Goal: Find contact information: Obtain details needed to contact an individual or organization

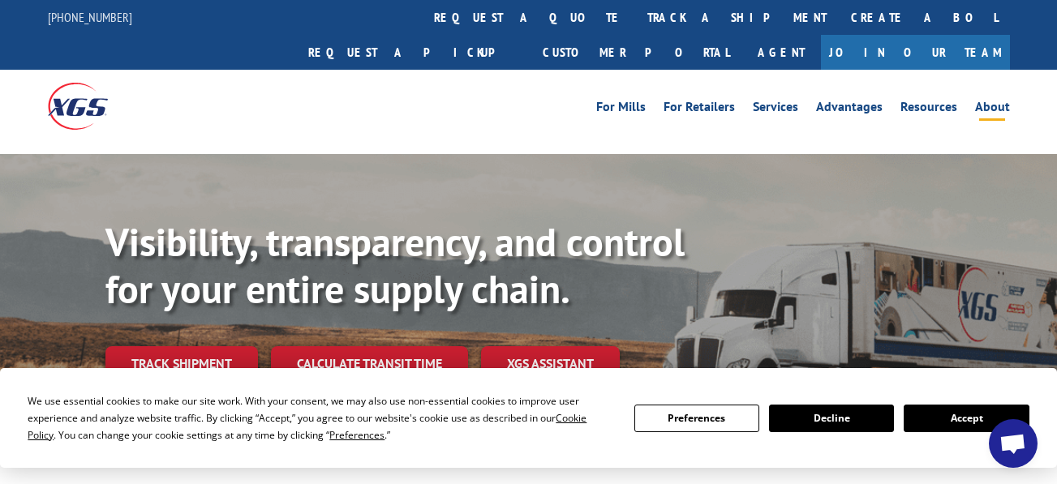
click at [1002, 101] on li "About" at bounding box center [992, 110] width 53 height 18
click at [1000, 101] on link "About" at bounding box center [992, 110] width 35 height 18
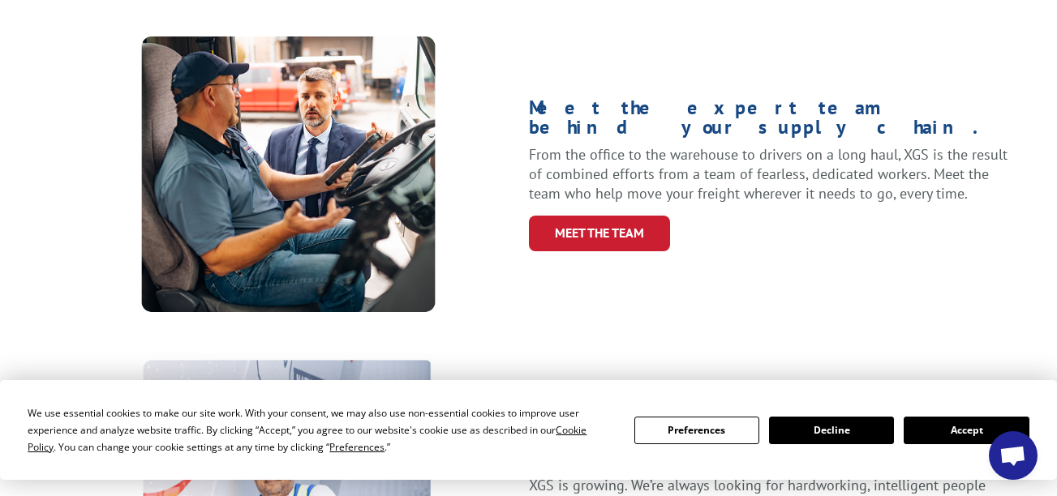
scroll to position [809, 0]
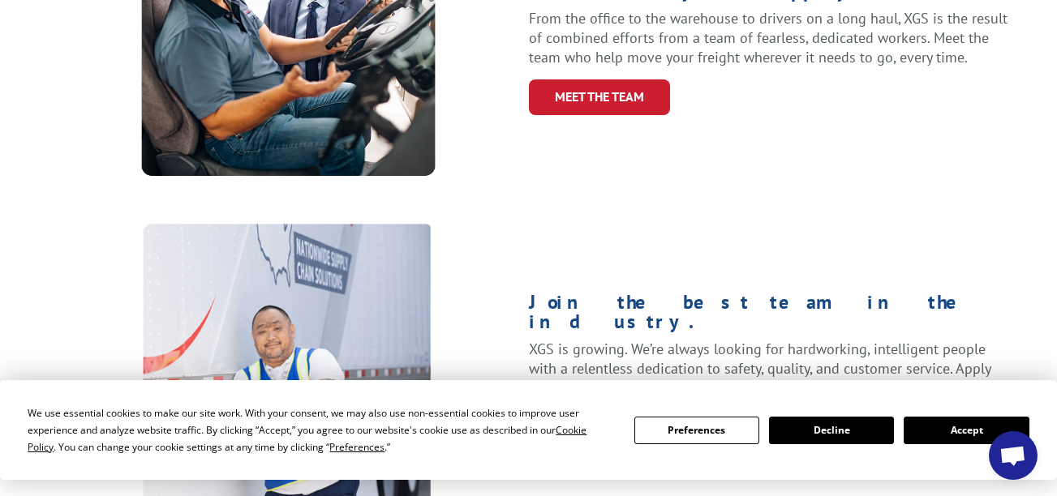
click at [916, 419] on button "Accept" at bounding box center [965, 431] width 125 height 28
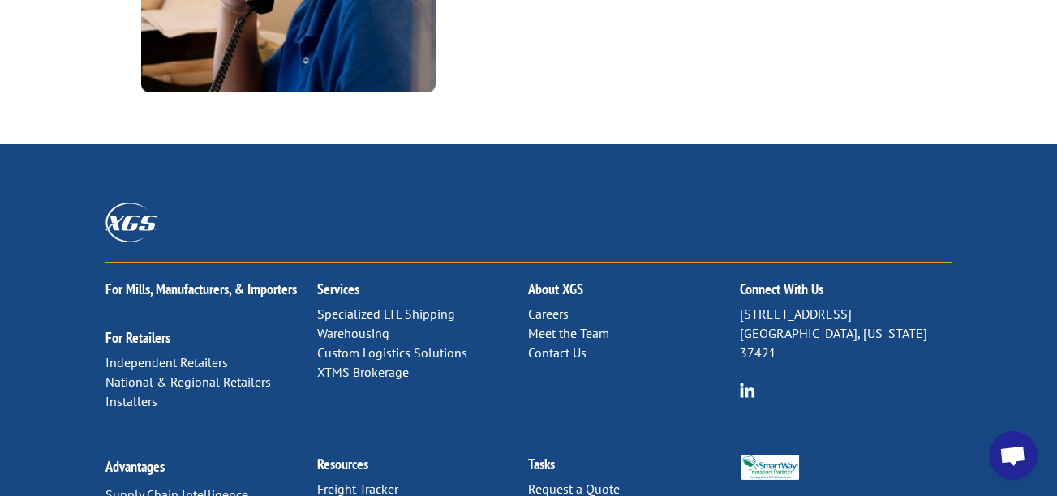
scroll to position [2331, 0]
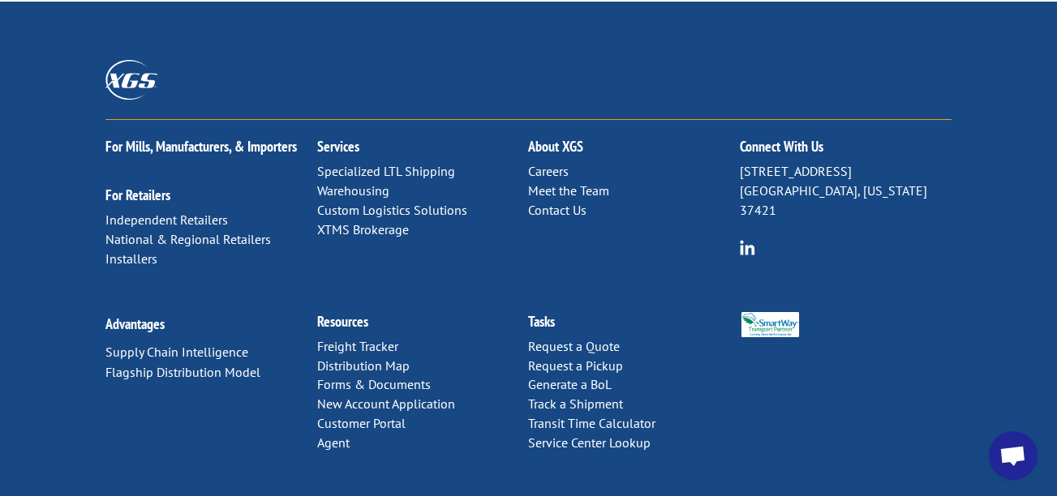
click at [954, 192] on div "For Mills, Manufacturers, & Importers For Retailers Independent Retailers Natio…" at bounding box center [528, 254] width 1057 height 504
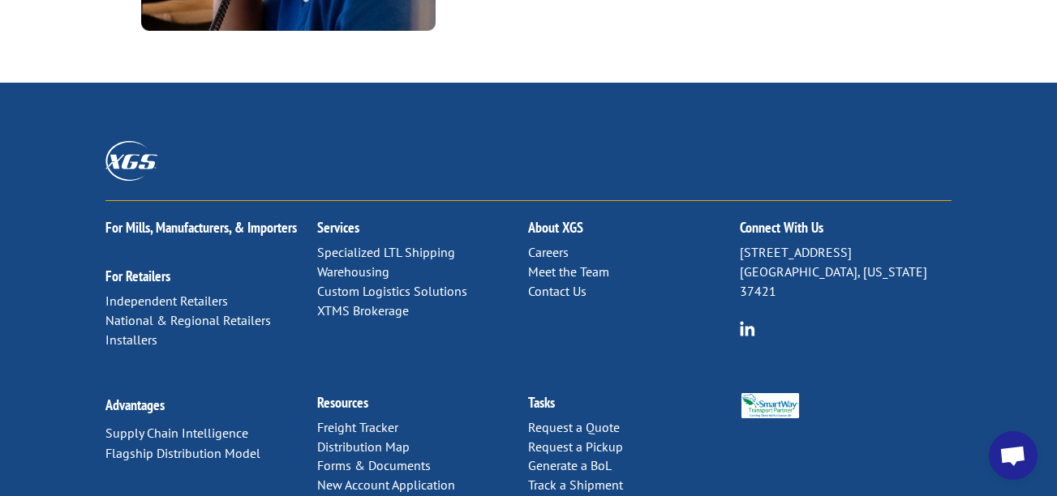
click at [557, 283] on link "Contact Us" at bounding box center [557, 291] width 58 height 16
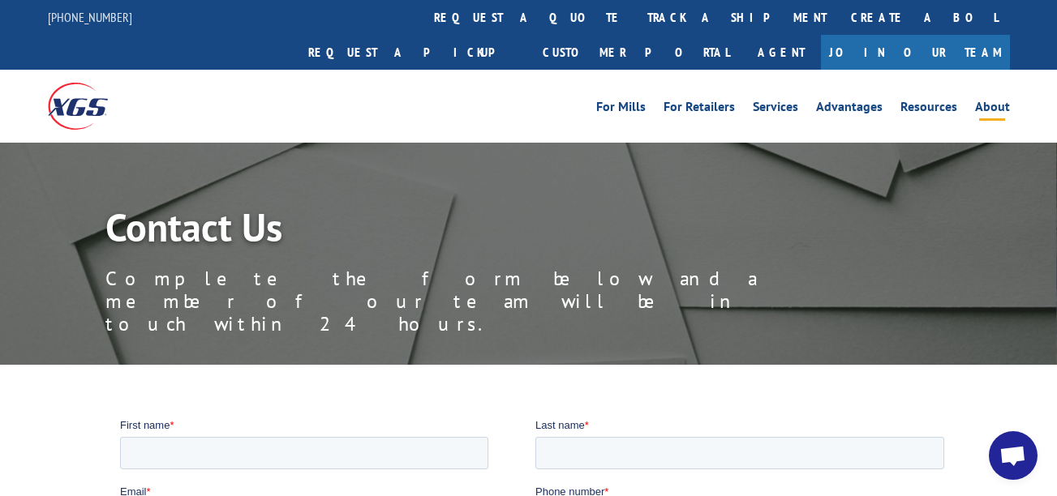
click at [994, 101] on link "About" at bounding box center [992, 110] width 35 height 18
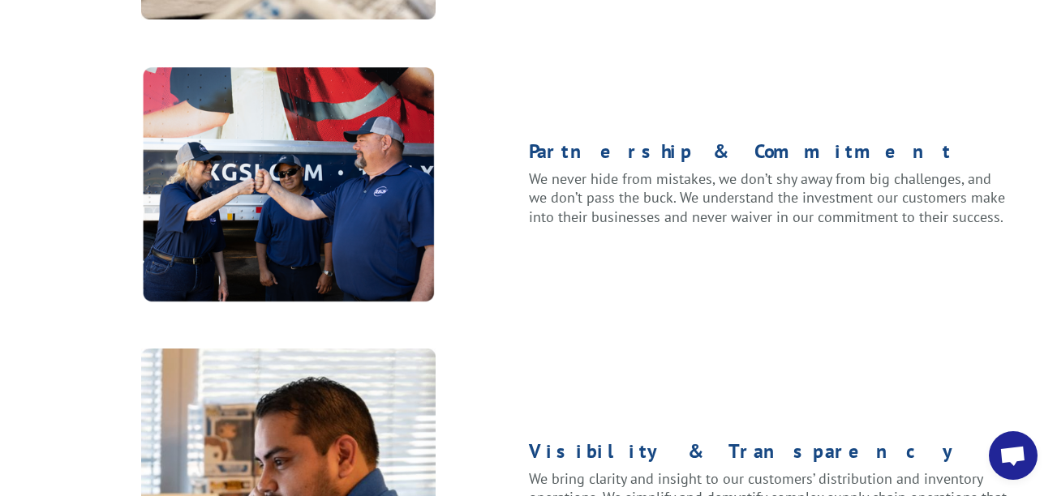
scroll to position [2331, 0]
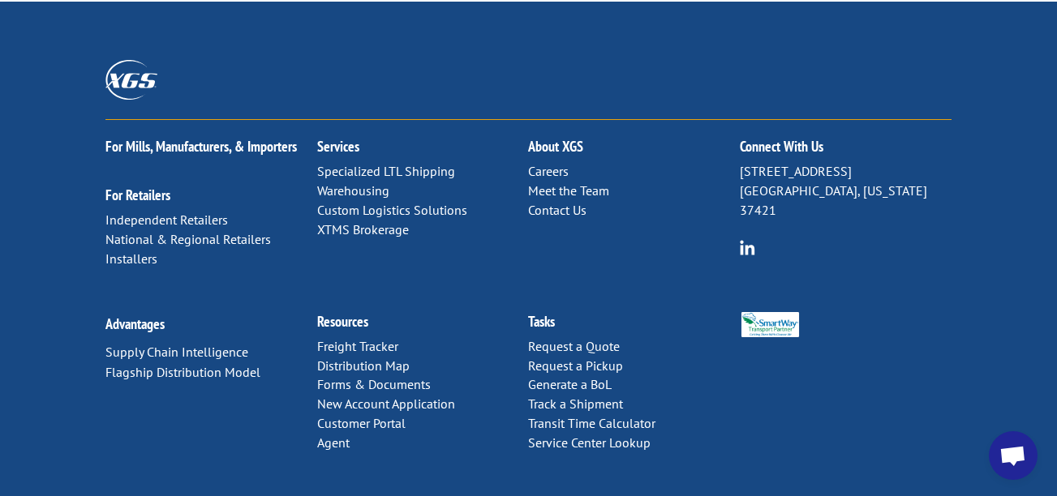
click at [547, 202] on link "Contact Us" at bounding box center [557, 210] width 58 height 16
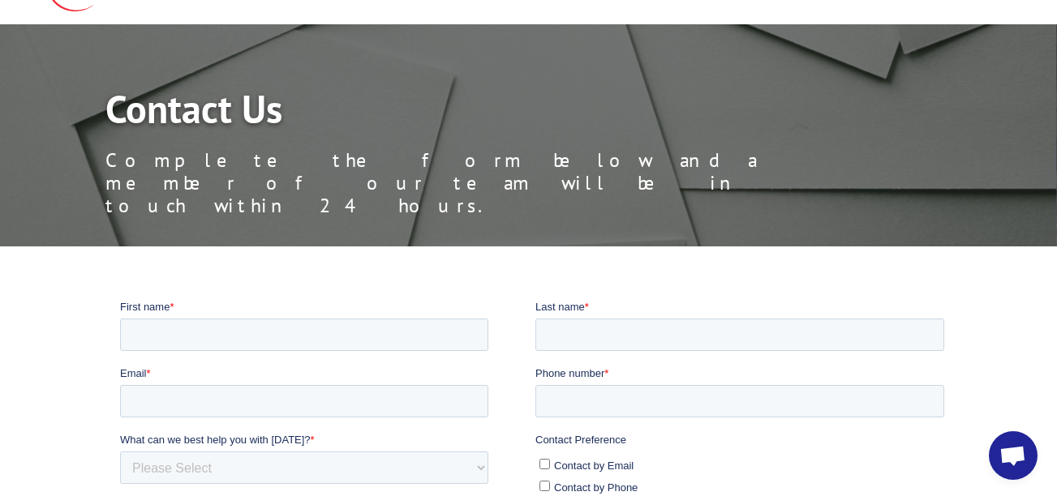
scroll to position [243, 0]
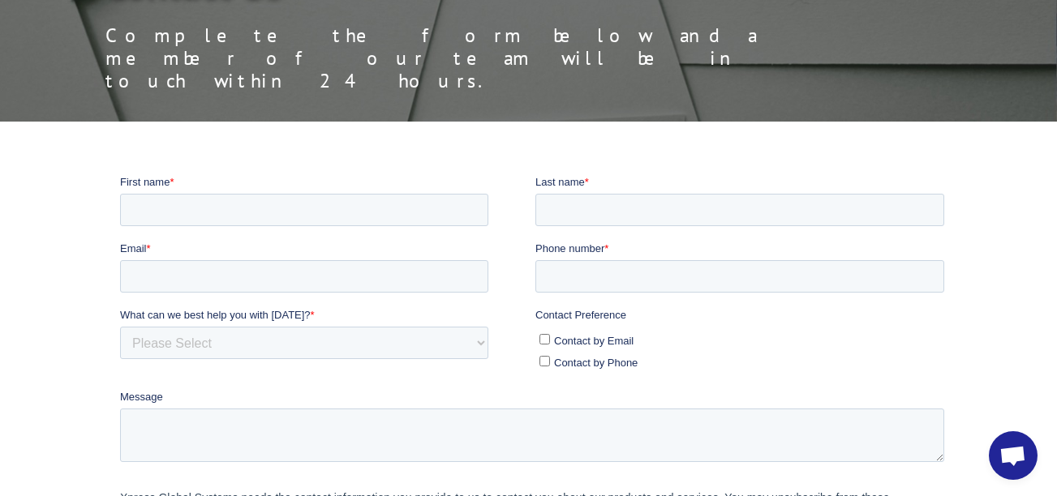
click at [592, 358] on span "Contact by Phone" at bounding box center [596, 362] width 84 height 12
click at [548, 363] on input "Contact by Phone" at bounding box center [544, 360] width 11 height 11
checkbox input "true"
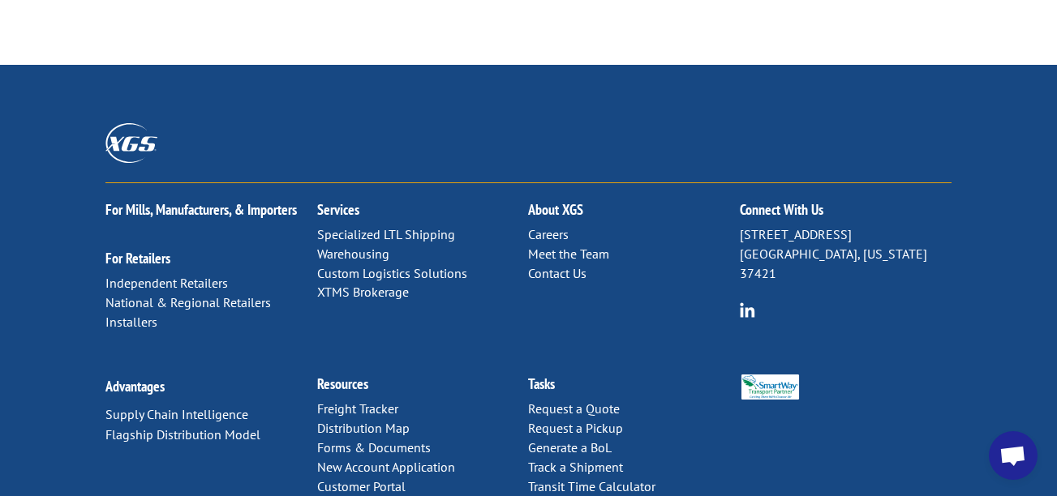
scroll to position [947, 0]
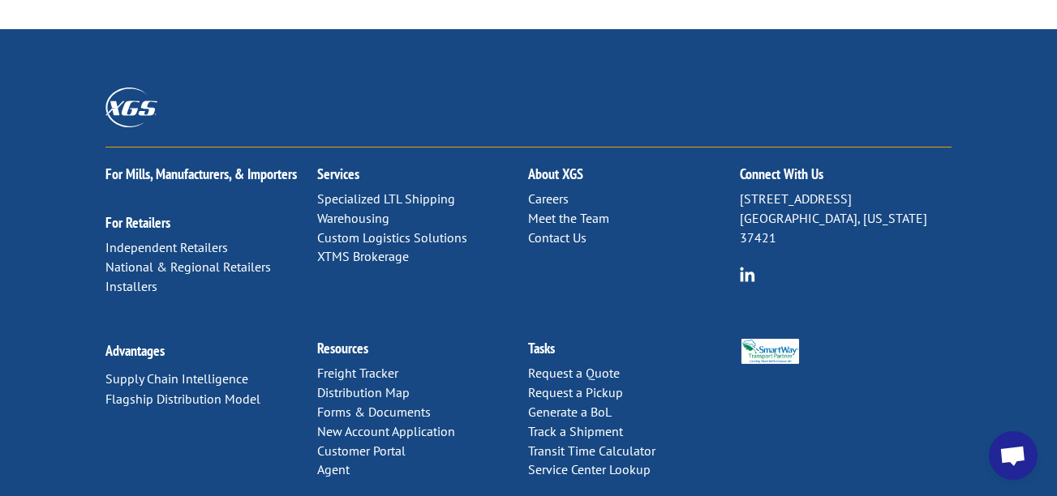
click at [237, 238] on p "Independent Retailers National & Regional Retailers Installers" at bounding box center [211, 267] width 212 height 58
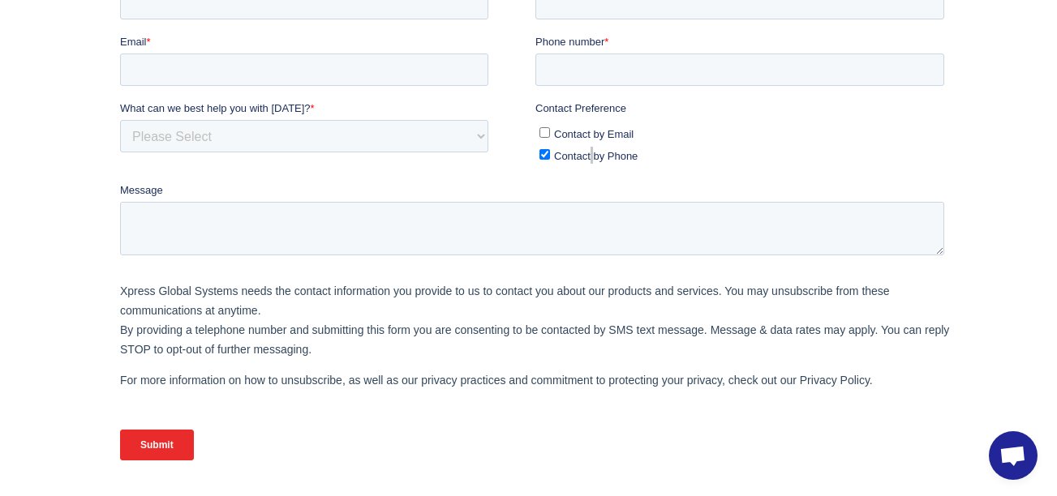
scroll to position [55, 0]
